Goal: Navigation & Orientation: Go to known website

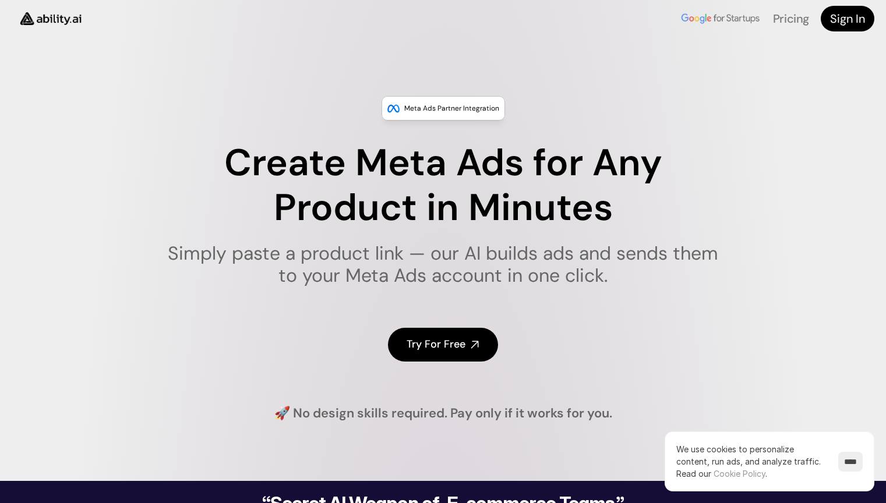
click at [51, 19] on img at bounding box center [51, 18] width 78 height 30
